Goal: Transaction & Acquisition: Download file/media

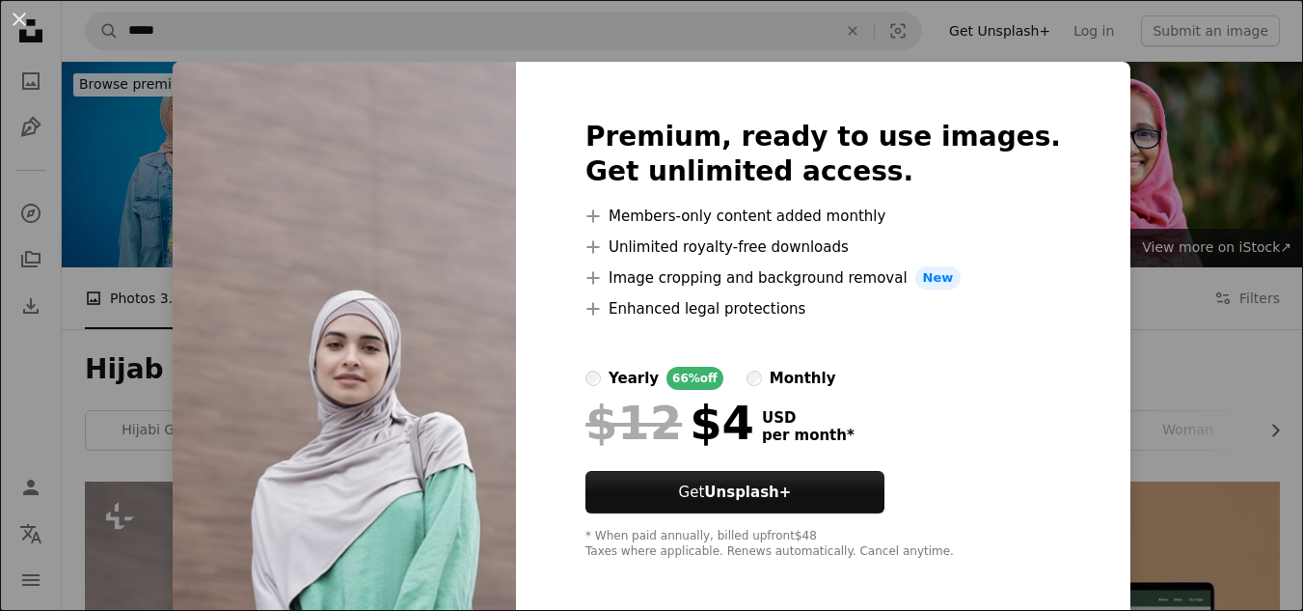
scroll to position [492, 0]
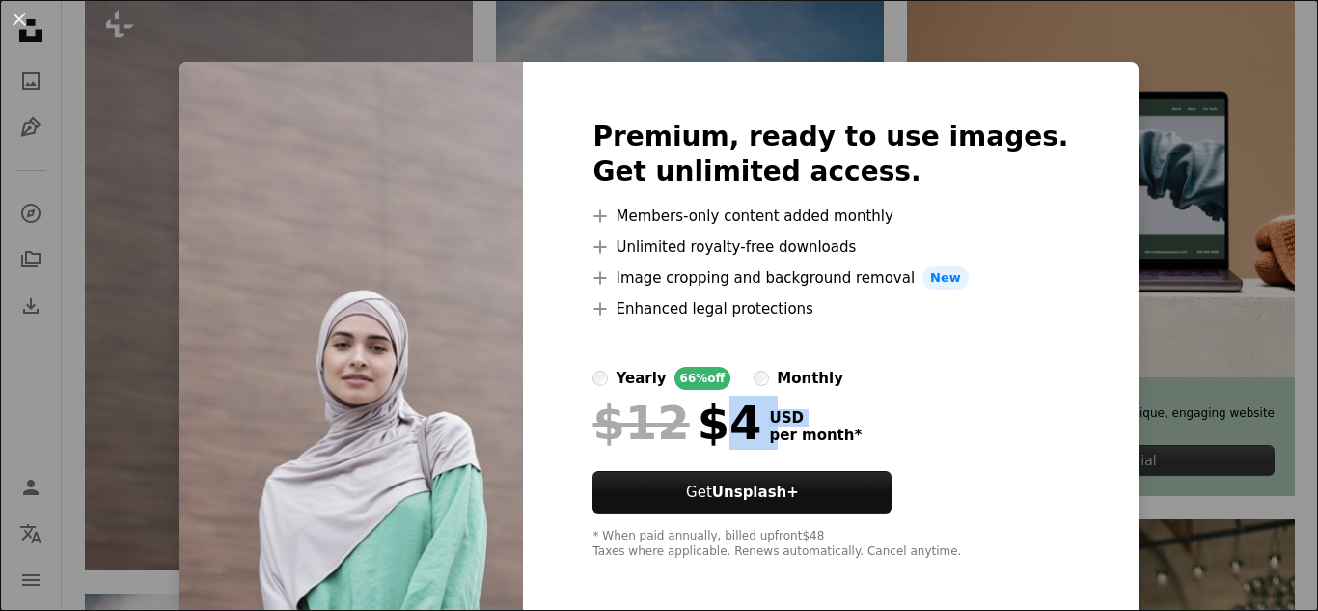
drag, startPoint x: 736, startPoint y: 430, endPoint x: 774, endPoint y: 435, distance: 37.9
click at [774, 435] on div "$12 $4 USD per month *" at bounding box center [830, 422] width 476 height 50
click at [855, 419] on div "$12 $4 USD per month *" at bounding box center [830, 422] width 476 height 50
click at [117, 106] on div "An X shape Premium, ready to use images. Get unlimited access. A plus sign Memb…" at bounding box center [659, 305] width 1318 height 611
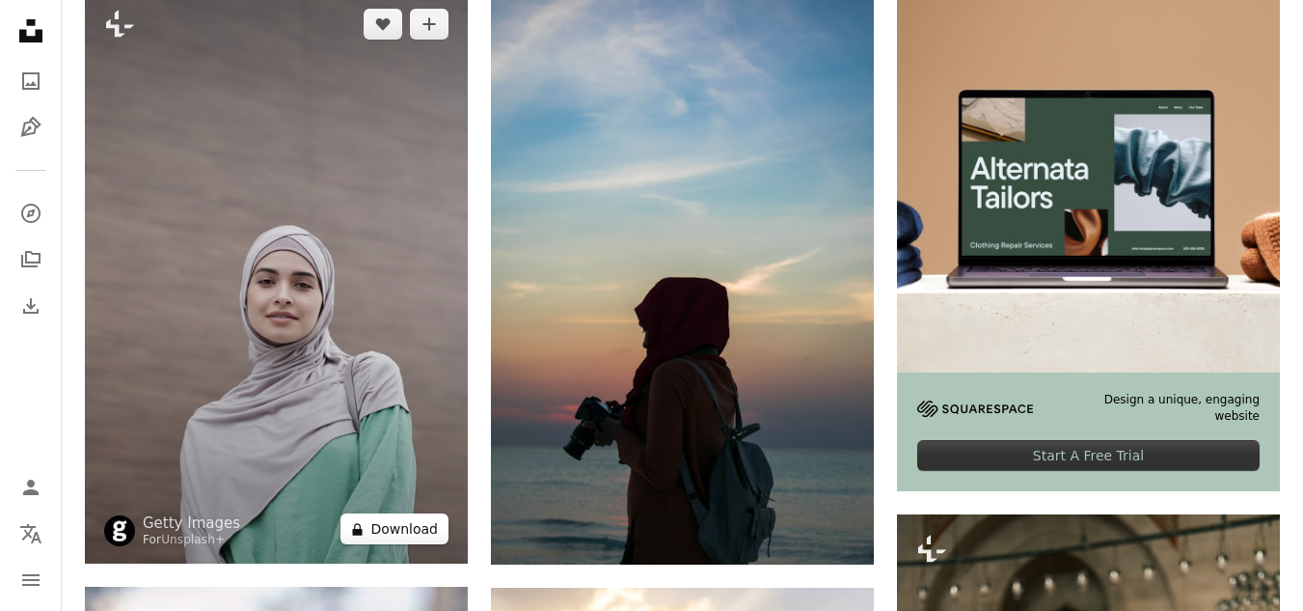
click at [395, 524] on button "A lock Download" at bounding box center [395, 528] width 108 height 31
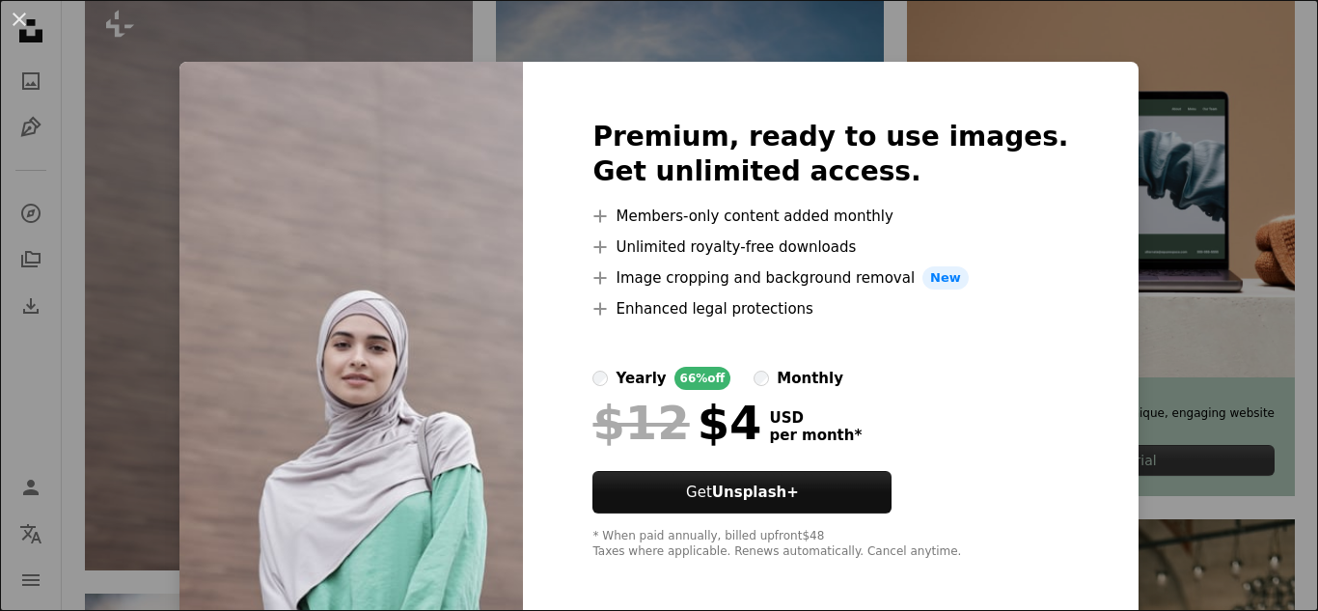
click at [142, 170] on div "An X shape Premium, ready to use images. Get unlimited access. A plus sign Memb…" at bounding box center [659, 305] width 1318 height 611
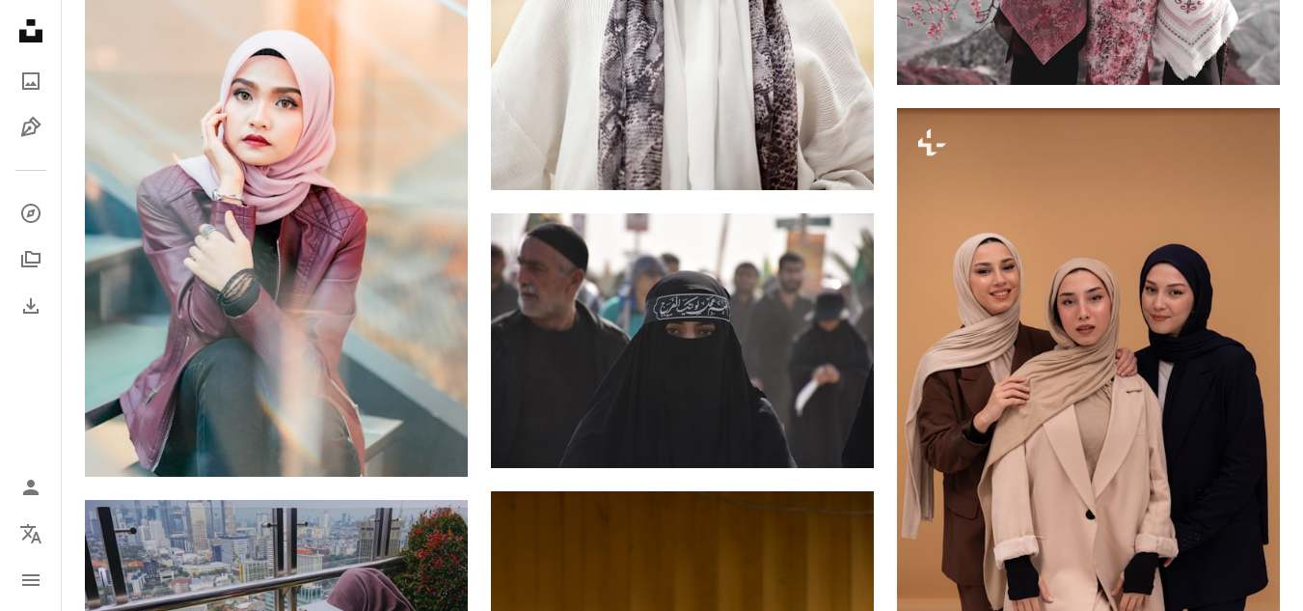
scroll to position [1939, 0]
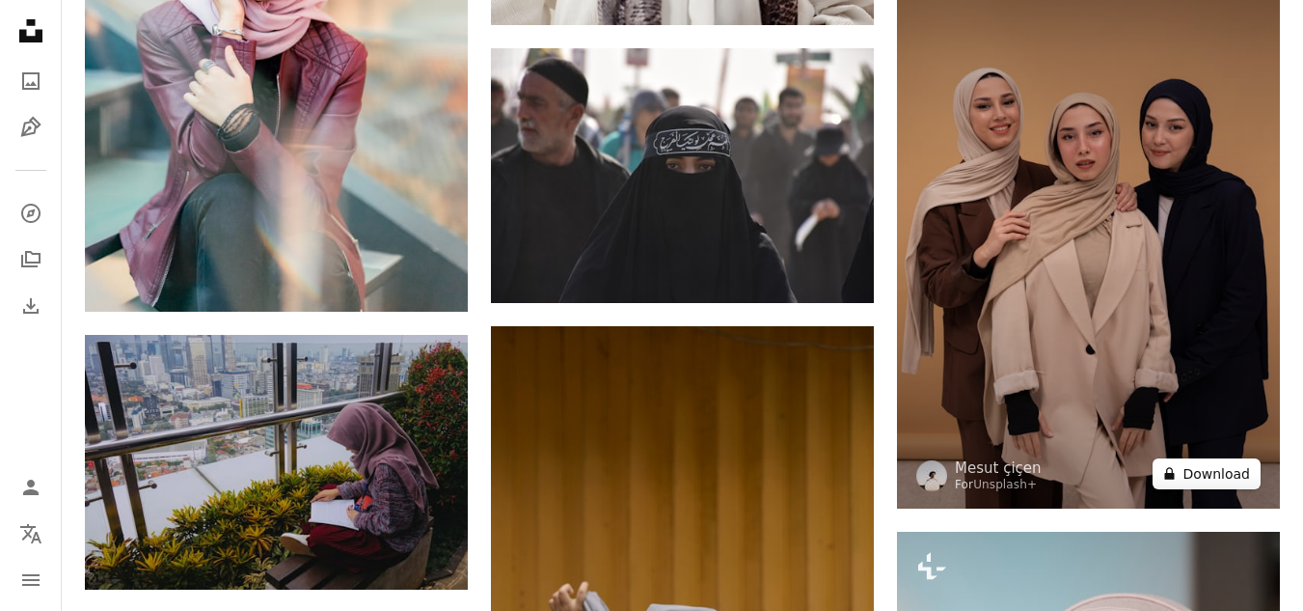
click at [1211, 473] on button "A lock Download" at bounding box center [1207, 473] width 108 height 31
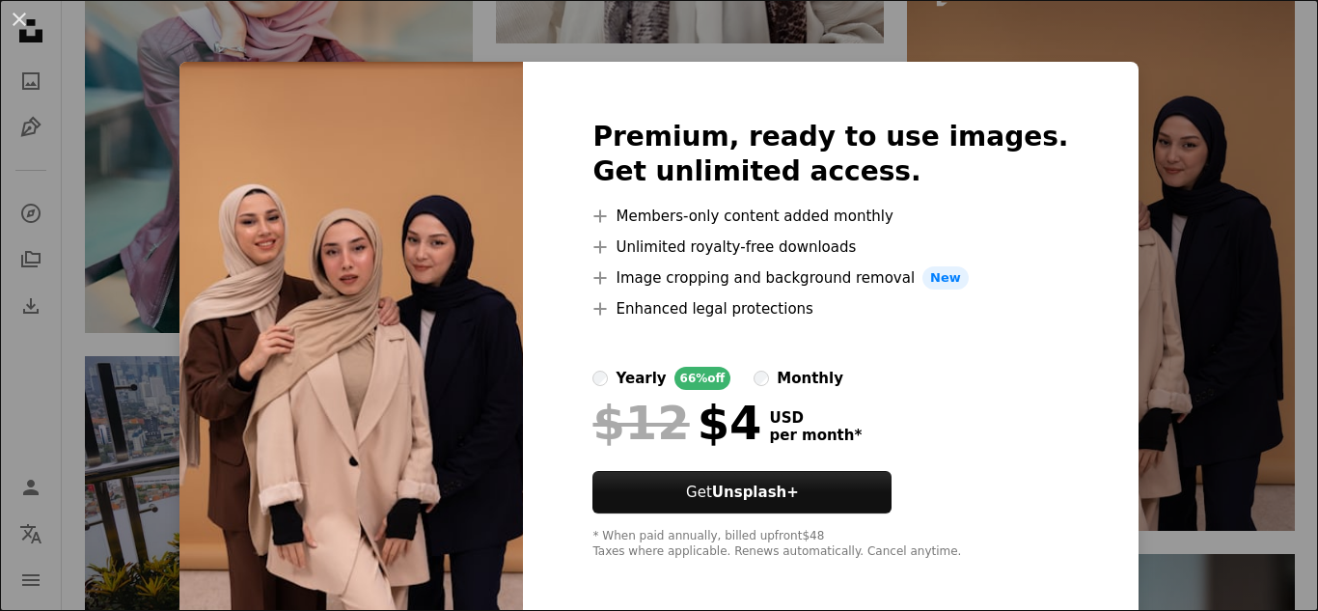
click at [1302, 300] on html "Unsplash logo Unsplash Home A photo Pen Tool A compass A stack of folders Downl…" at bounding box center [659, 614] width 1318 height 5107
click at [62, 45] on div "An X shape Premium, ready to use images. Get unlimited access. A plus sign Memb…" at bounding box center [659, 305] width 1318 height 611
